Goal: Task Accomplishment & Management: Manage account settings

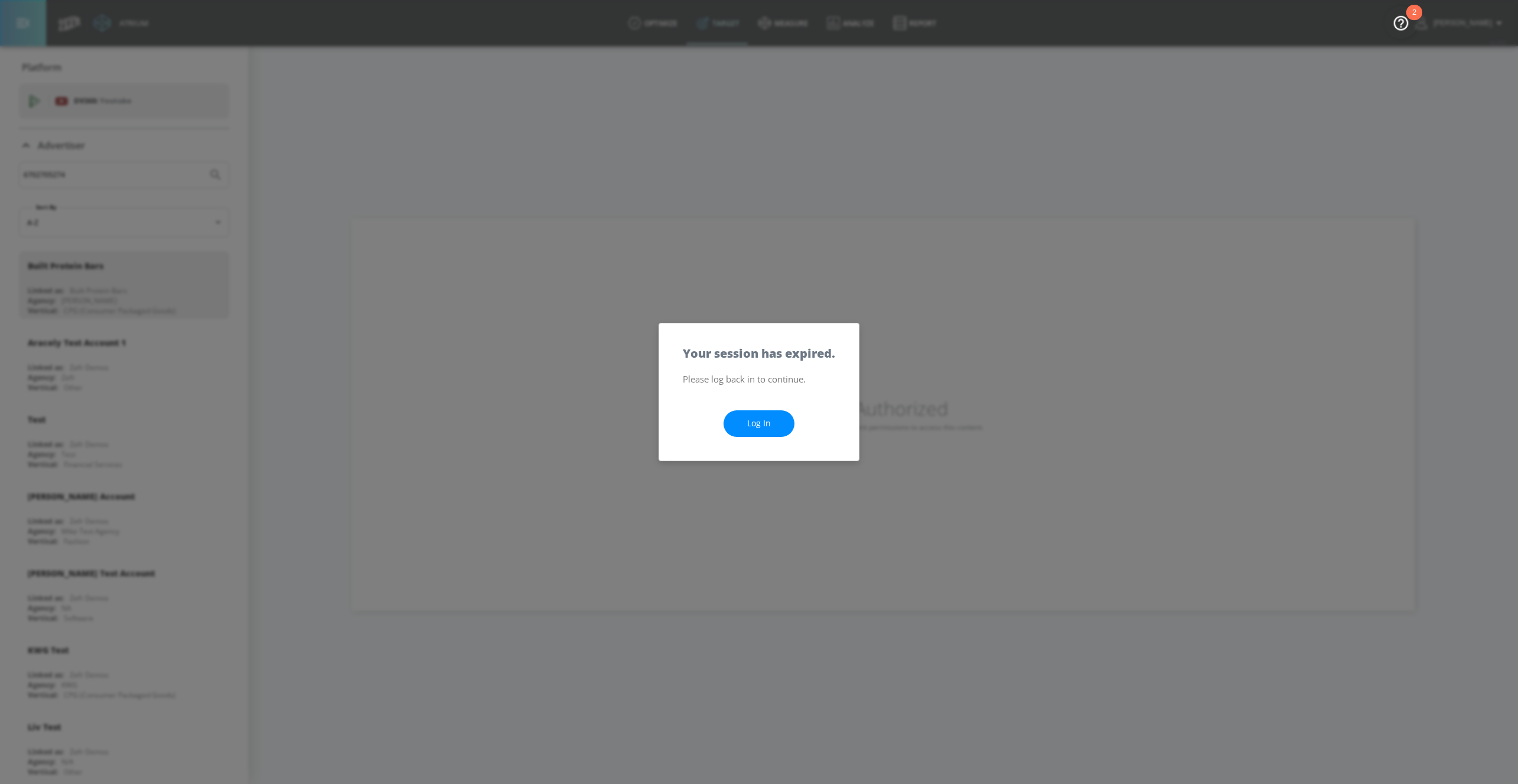
click at [764, 424] on link "Log In" at bounding box center [759, 424] width 71 height 27
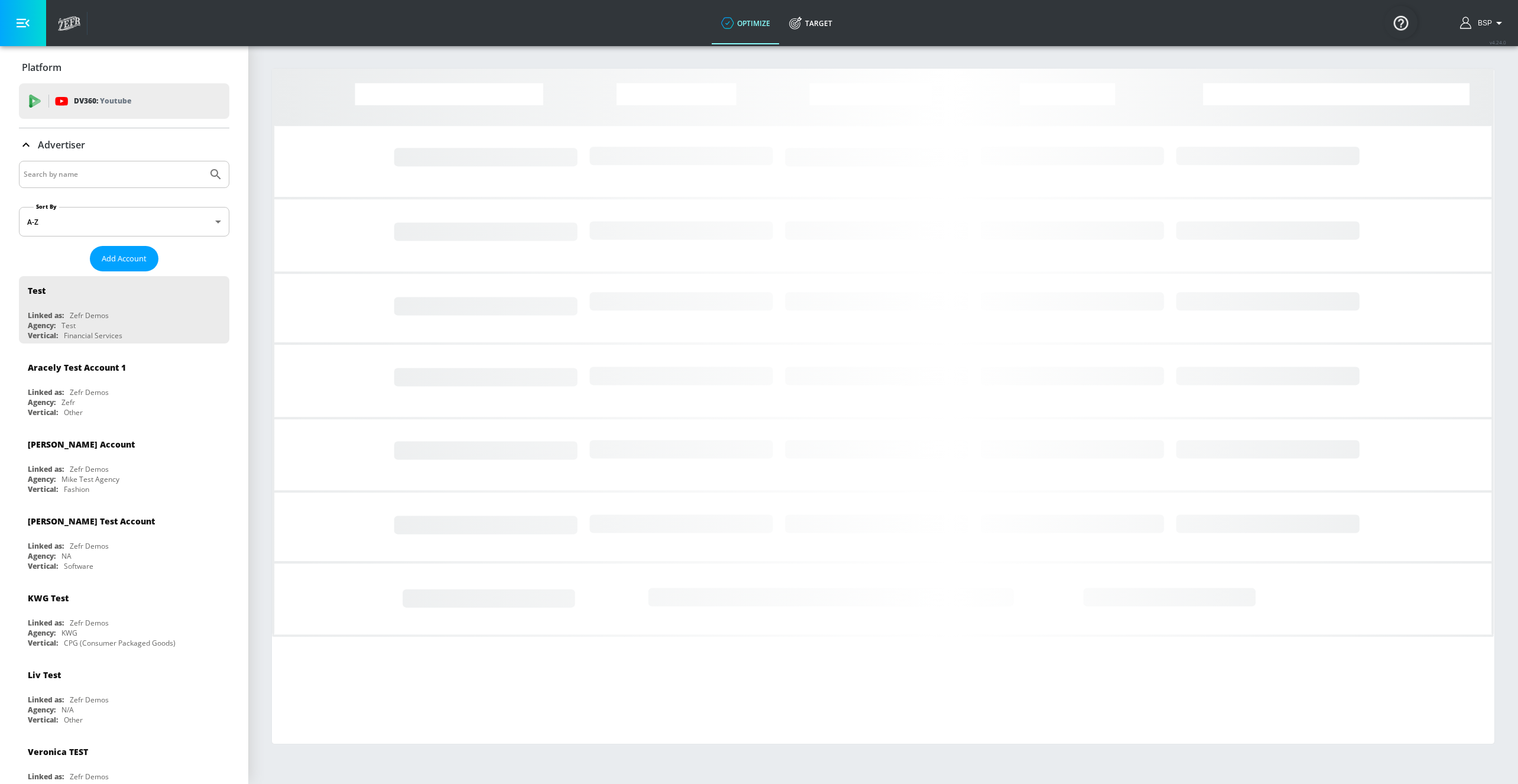
click at [1483, 32] on div "BSP" at bounding box center [1483, 23] width 58 height 46
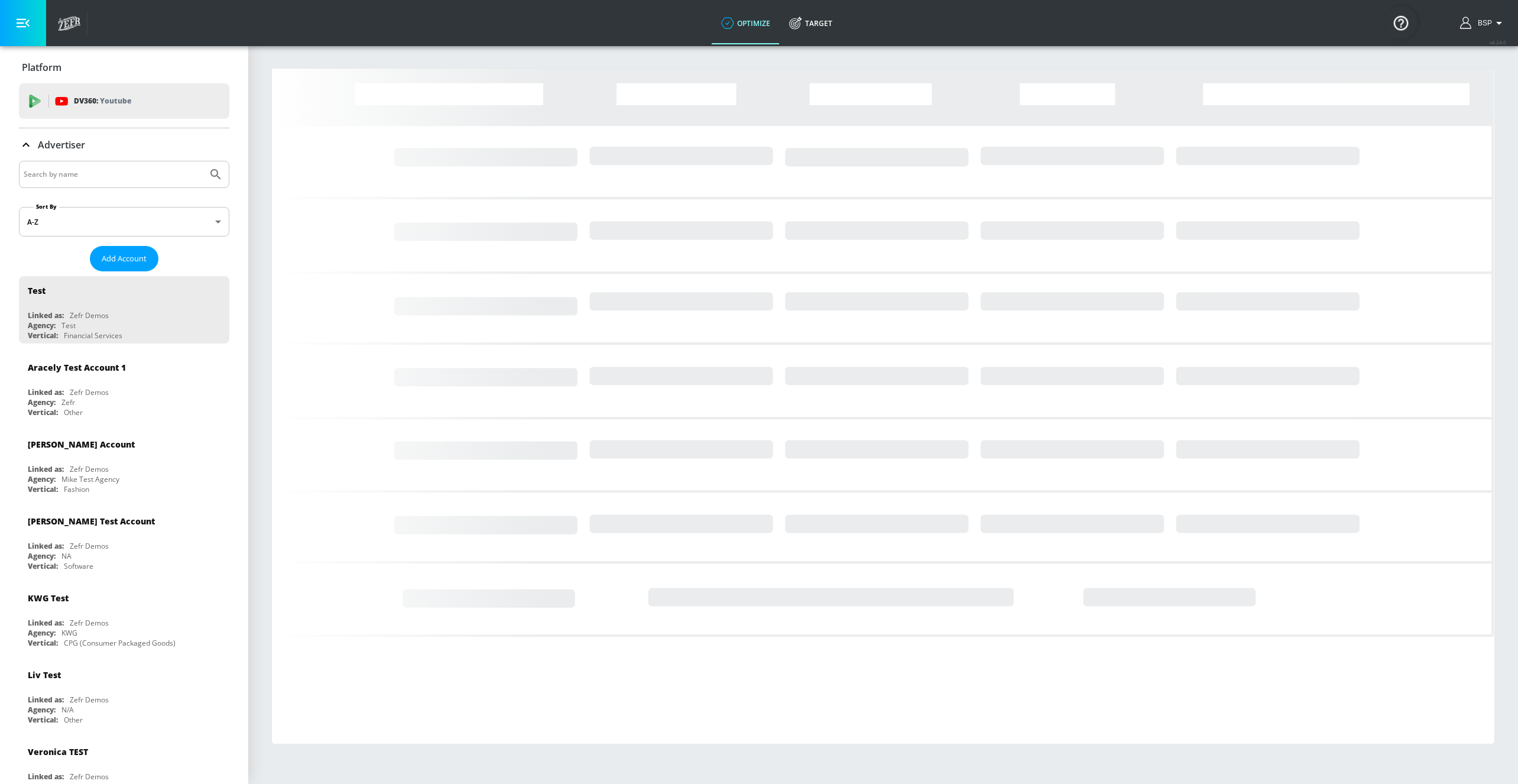
click at [1485, 10] on div "BSP" at bounding box center [1483, 23] width 58 height 46
click at [1486, 22] on span "BSP" at bounding box center [1483, 23] width 19 height 9
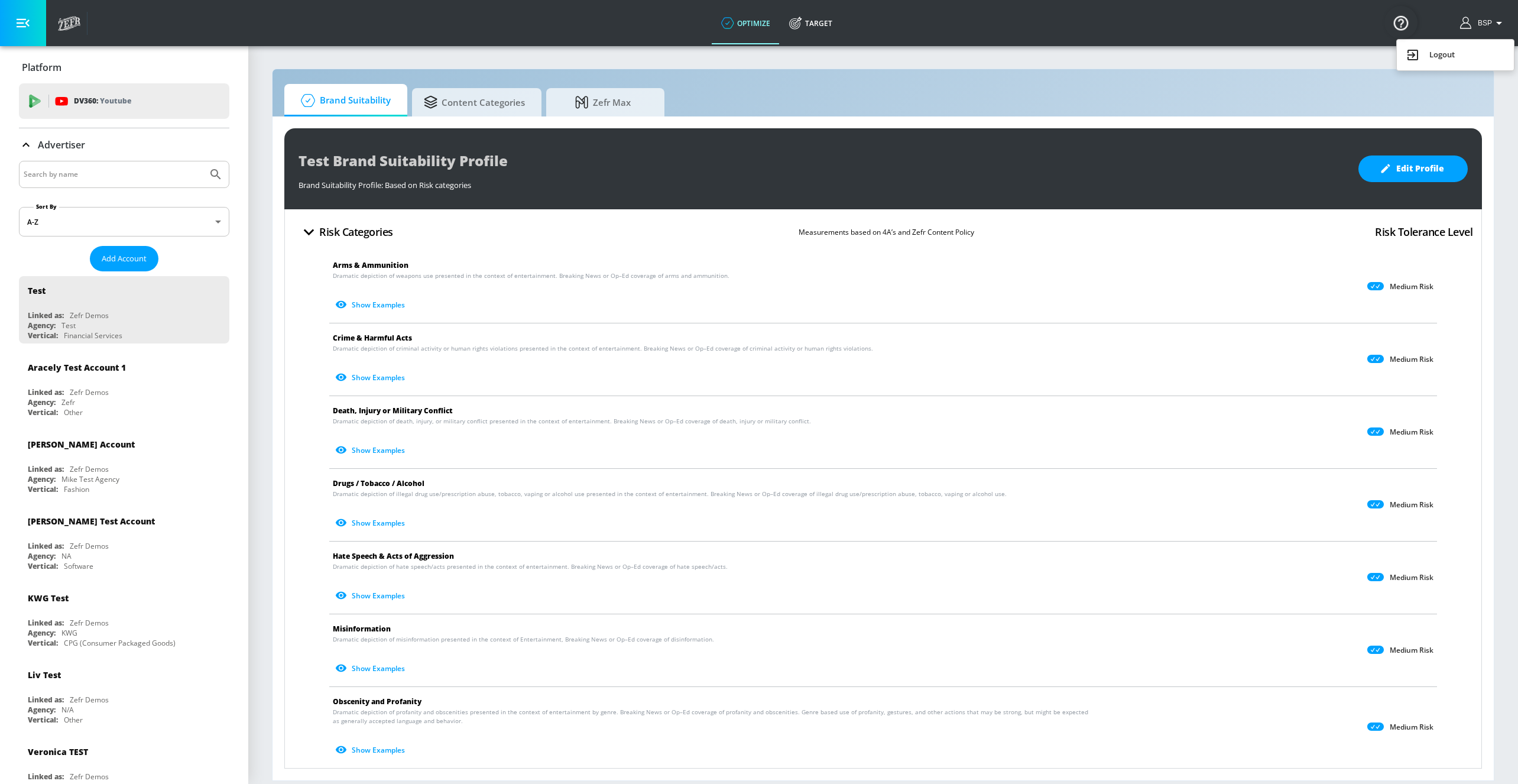
click at [1442, 49] on div "Logout" at bounding box center [1456, 54] width 99 height 14
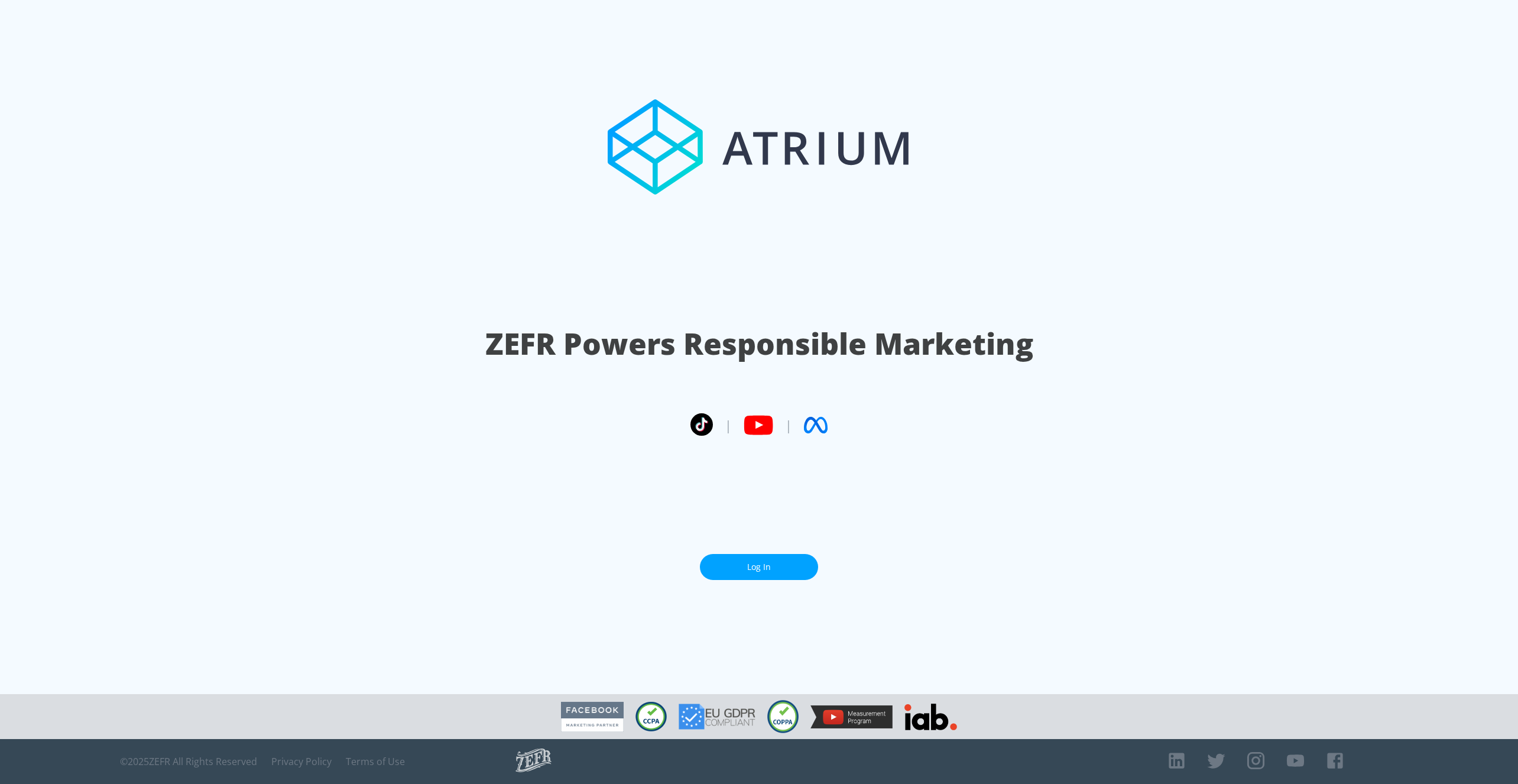
click at [780, 573] on link "Log In" at bounding box center [759, 567] width 119 height 27
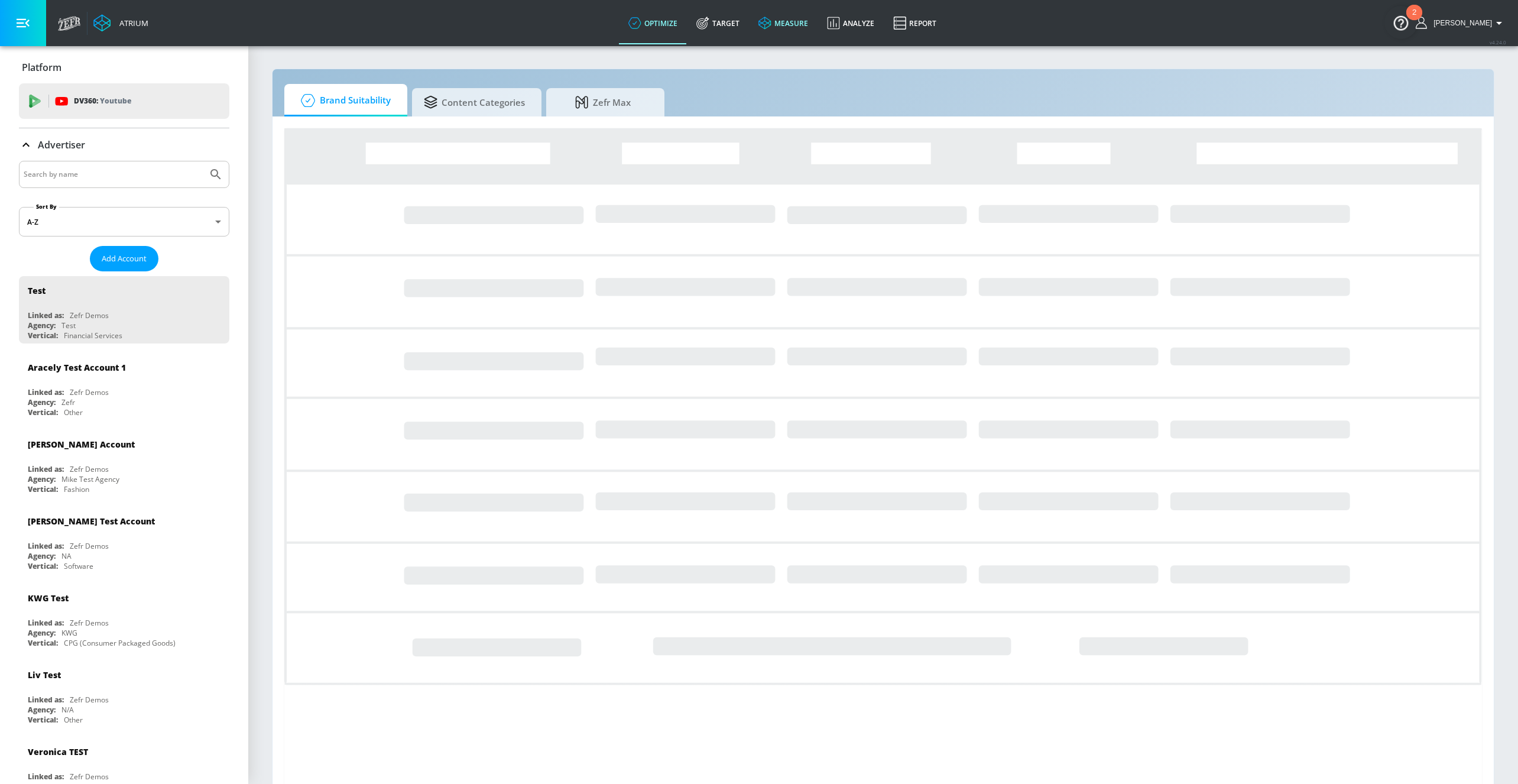
click at [791, 21] on link "measure" at bounding box center [783, 23] width 69 height 43
